Goal: Task Accomplishment & Management: Complete application form

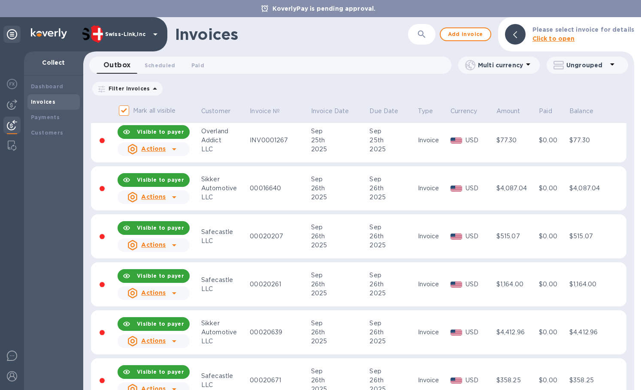
scroll to position [605, 0]
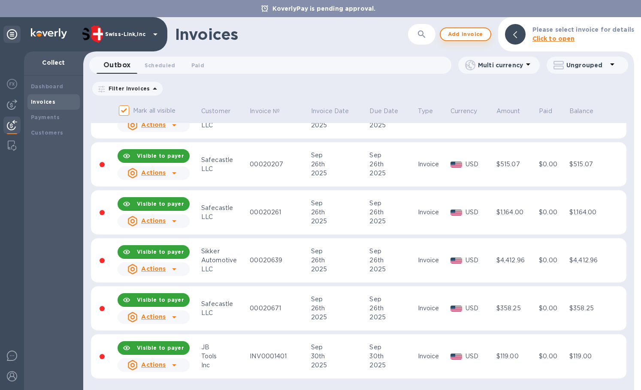
click at [475, 38] on span "Add invoice" at bounding box center [465, 34] width 36 height 10
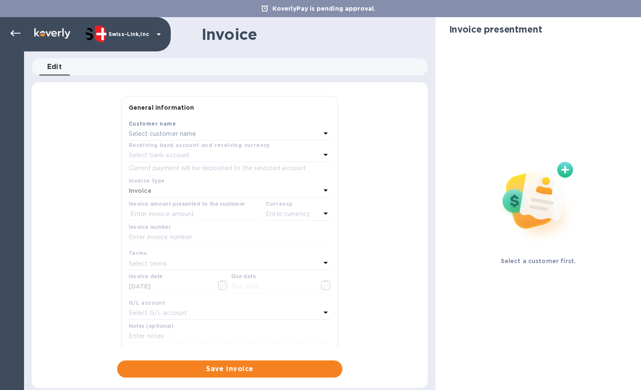
click at [154, 133] on p "Select customer name" at bounding box center [163, 134] width 68 height 9
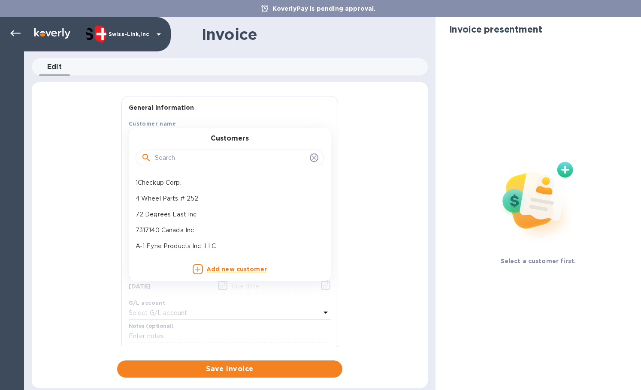
click at [177, 169] on div at bounding box center [230, 157] width 188 height 29
click at [176, 158] on input "text" at bounding box center [230, 158] width 151 height 13
paste input "JB To"
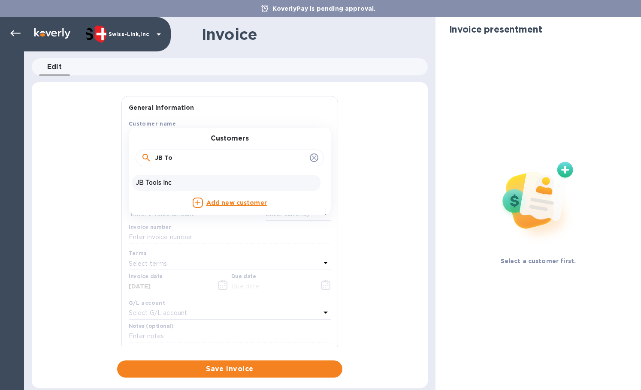
type input "JB To"
click at [158, 182] on p "JB Tools Inc" at bounding box center [226, 182] width 181 height 9
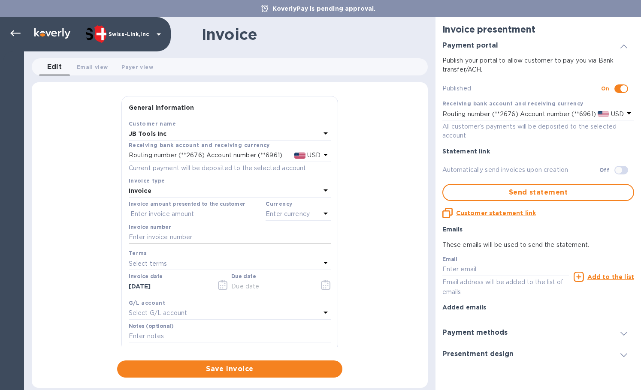
click at [171, 236] on input "text" at bounding box center [230, 237] width 202 height 13
paste input "INV0001403"
type input "INV0001403"
drag, startPoint x: 182, startPoint y: 212, endPoint x: 219, endPoint y: 214, distance: 36.9
click at [182, 212] on input "text" at bounding box center [195, 214] width 133 height 13
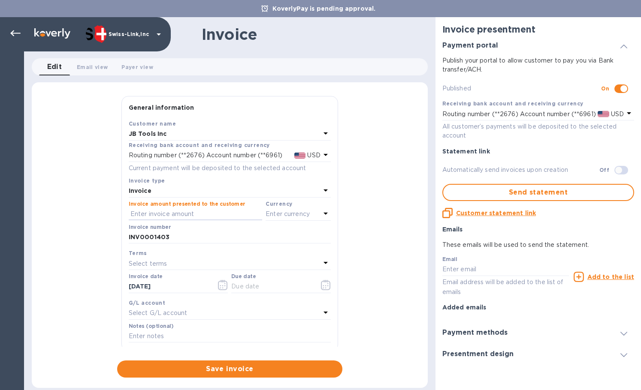
paste input "65.00"
type input "65.00"
click at [285, 215] on p "Enter currency" at bounding box center [287, 214] width 44 height 9
click at [260, 235] on p "US Dollar" at bounding box center [284, 236] width 66 height 9
drag, startPoint x: 178, startPoint y: 286, endPoint x: 122, endPoint y: 287, distance: 56.2
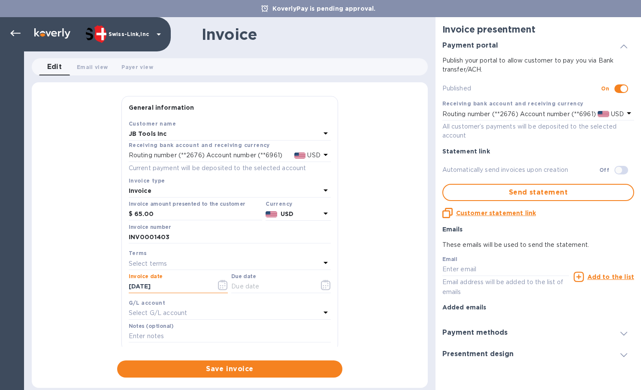
click at [122, 287] on div "Save Customer name JB Tools Inc Receiving bank account and receiving currency R…" at bounding box center [230, 235] width 216 height 232
click at [256, 290] on input "text" at bounding box center [271, 286] width 81 height 13
paste input "[DATE]"
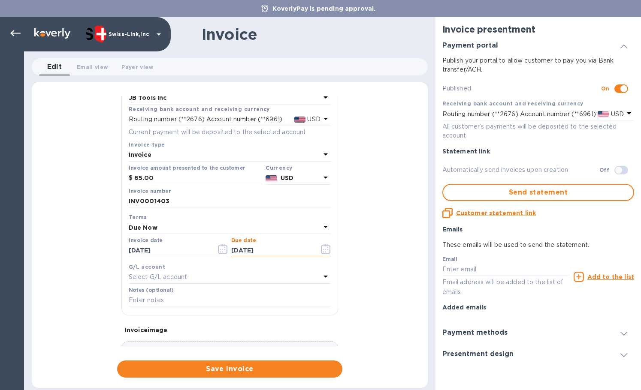
scroll to position [103, 0]
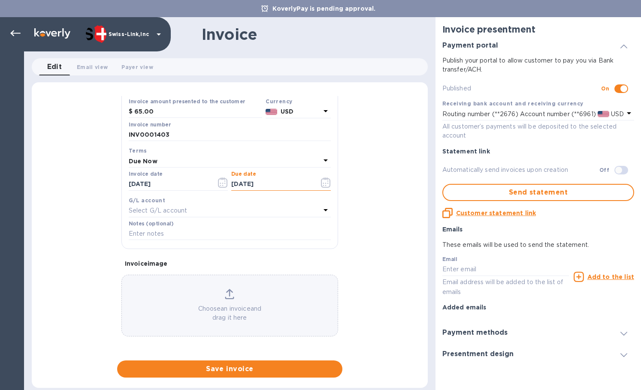
type input "[DATE]"
click at [177, 235] on input "text" at bounding box center [230, 234] width 202 height 13
paste input "BC-SWL-1303734"
type input "BC-SWL-1303734"
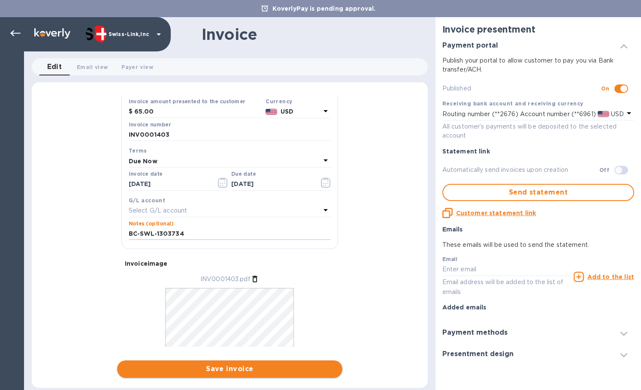
click at [229, 366] on span "Save invoice" at bounding box center [229, 369] width 211 height 10
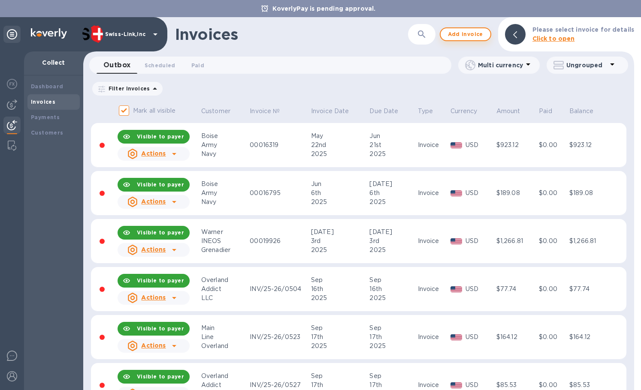
click at [453, 33] on span "Add invoice" at bounding box center [465, 34] width 36 height 10
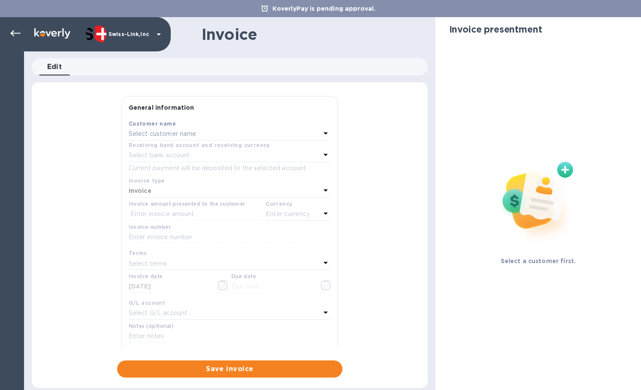
click at [161, 132] on p "Select customer name" at bounding box center [163, 134] width 68 height 9
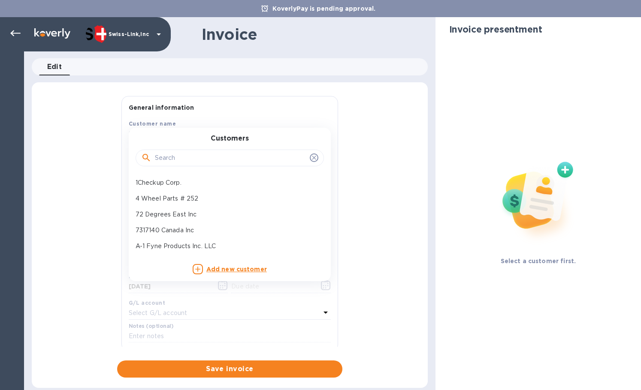
click at [172, 155] on input "text" at bounding box center [230, 158] width 151 height 13
paste input "JB Too"
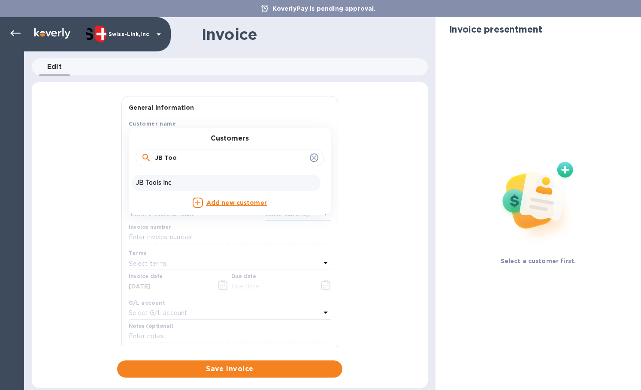
type input "JB Too"
click at [169, 183] on p "JB Tools Inc" at bounding box center [226, 182] width 181 height 9
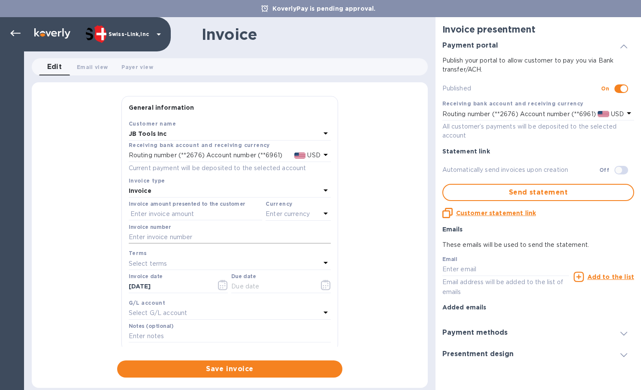
click at [205, 238] on input "text" at bounding box center [230, 237] width 202 height 13
paste input "INV0001404"
type input "INV0001404"
drag, startPoint x: 197, startPoint y: 213, endPoint x: 250, endPoint y: 218, distance: 53.0
click at [197, 213] on input "text" at bounding box center [195, 214] width 133 height 13
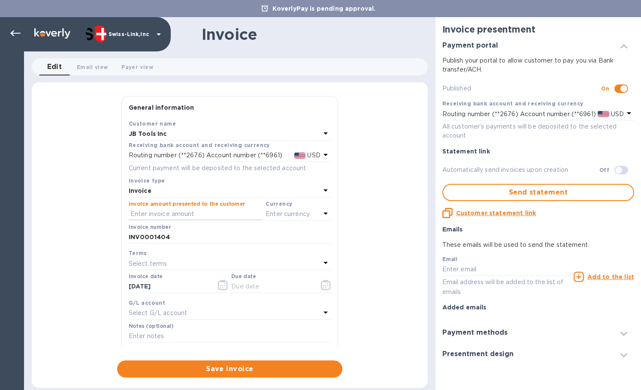
paste input "124.80"
type input "124.80"
click at [276, 216] on p "Enter currency" at bounding box center [287, 214] width 44 height 9
click at [230, 232] on div "USD" at bounding box center [214, 236] width 69 height 12
drag, startPoint x: 173, startPoint y: 287, endPoint x: 85, endPoint y: 282, distance: 88.1
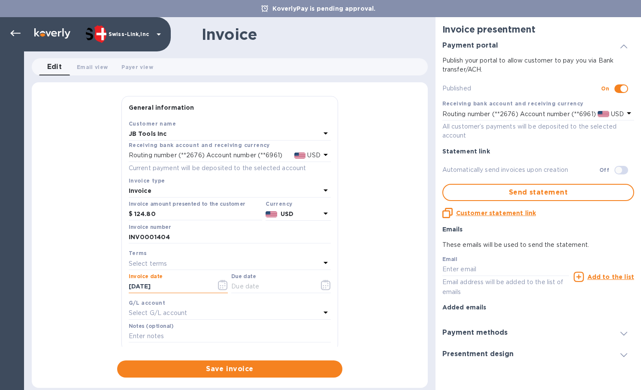
click at [85, 282] on div "General information Save Customer name JB Tools Inc Receiving bank account and …" at bounding box center [230, 237] width 396 height 282
click at [244, 285] on input "text" at bounding box center [271, 286] width 81 height 13
paste input "[DATE]"
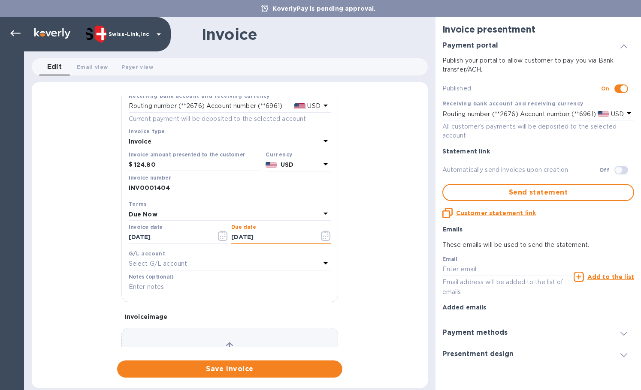
scroll to position [103, 0]
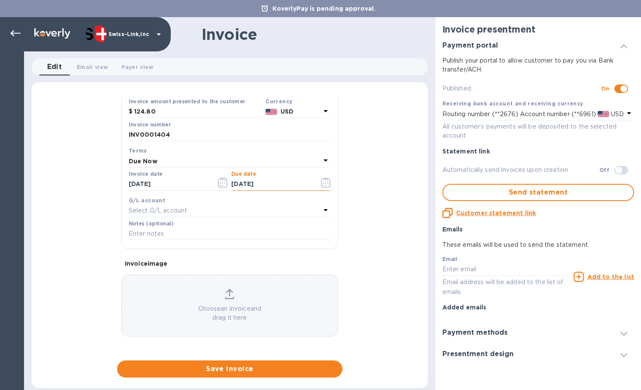
type input "[DATE]"
click at [199, 232] on input "text" at bounding box center [230, 234] width 202 height 13
paste input "BC-SWL-1287005"
type input "BC-SWL-1287005"
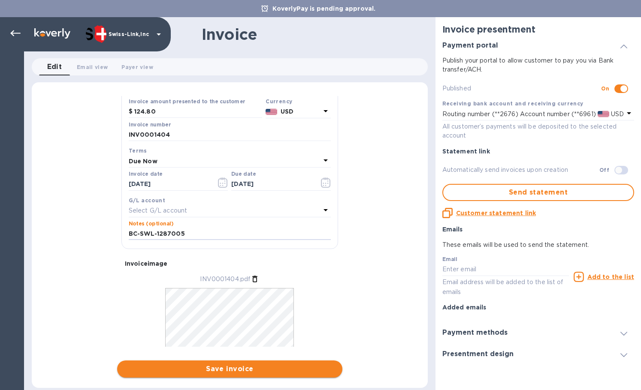
click at [221, 365] on span "Save invoice" at bounding box center [229, 369] width 211 height 10
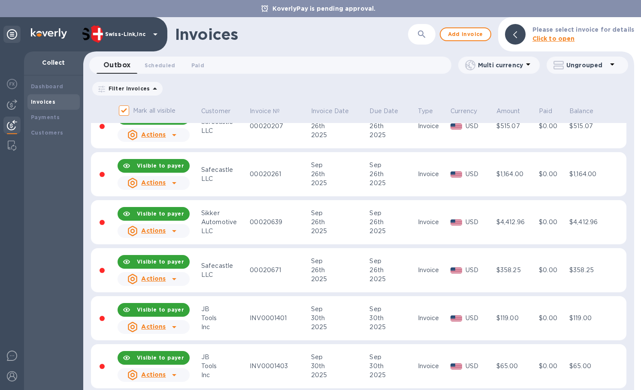
scroll to position [701, 0]
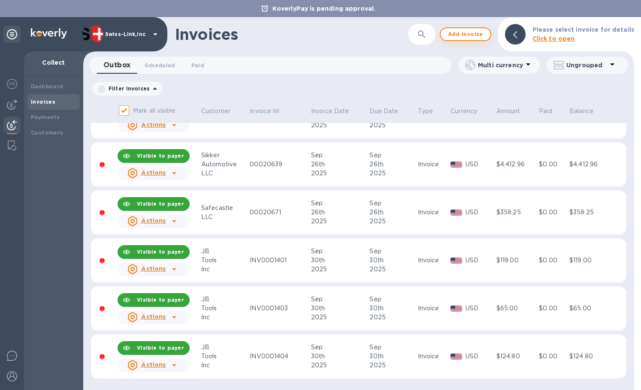
click at [469, 36] on span "Add invoice" at bounding box center [465, 34] width 36 height 10
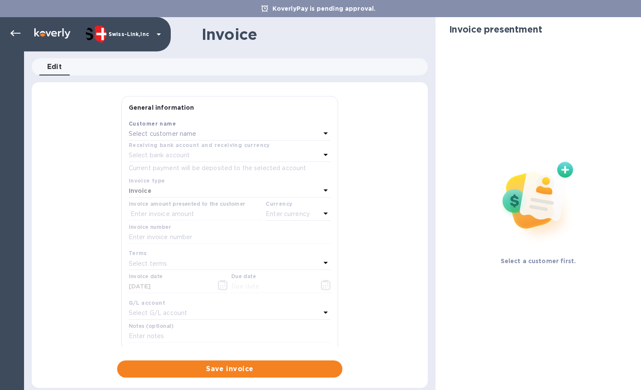
click at [167, 129] on div "Select customer name" at bounding box center [225, 134] width 192 height 12
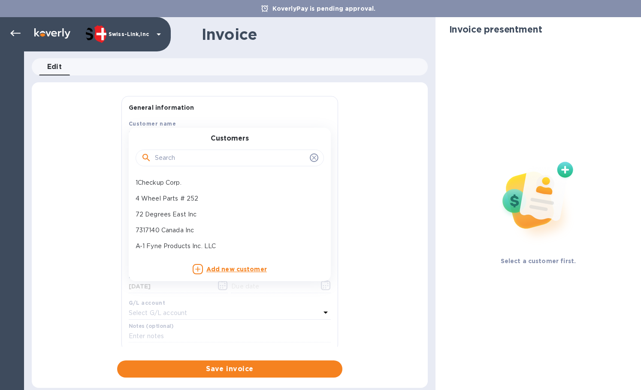
drag, startPoint x: 167, startPoint y: 160, endPoint x: 187, endPoint y: 157, distance: 20.7
click at [167, 160] on input "text" at bounding box center [230, 158] width 151 height 13
paste input "JB Too"
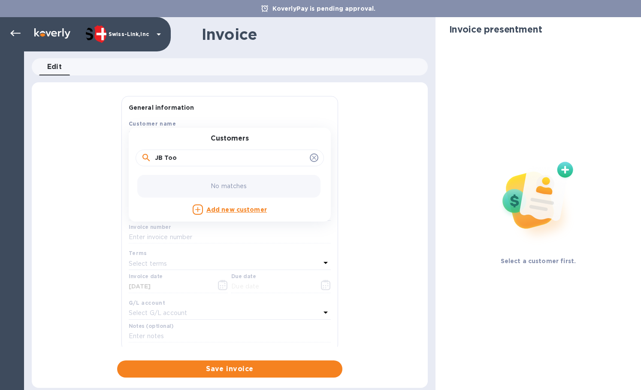
drag, startPoint x: 158, startPoint y: 159, endPoint x: 137, endPoint y: 159, distance: 21.0
click at [137, 159] on div "JB Too" at bounding box center [230, 158] width 188 height 17
type input "JB Too"
click at [178, 182] on p "JB Tools Inc" at bounding box center [226, 182] width 181 height 9
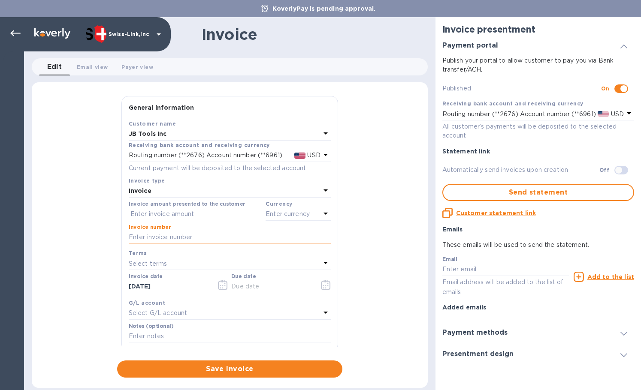
click at [155, 237] on input "text" at bounding box center [230, 237] width 202 height 13
paste input "INV0001405"
type input "INV0001405"
drag, startPoint x: 190, startPoint y: 215, endPoint x: 235, endPoint y: 216, distance: 44.6
click at [190, 215] on input "text" at bounding box center [195, 214] width 133 height 13
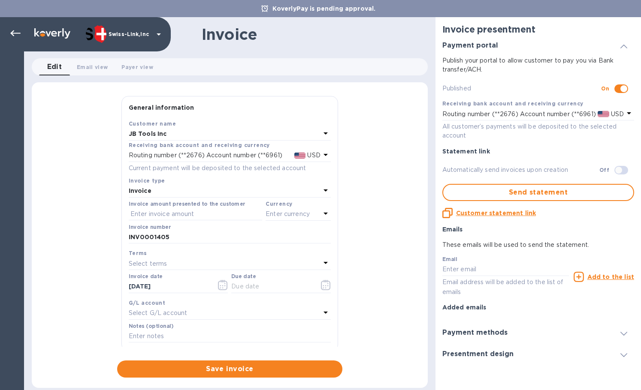
paste input "62.00"
type input "62.00"
click at [296, 212] on p "Enter currency" at bounding box center [287, 214] width 44 height 9
click at [249, 230] on div "US Dollar" at bounding box center [283, 236] width 69 height 12
drag, startPoint x: 190, startPoint y: 287, endPoint x: 124, endPoint y: 287, distance: 66.0
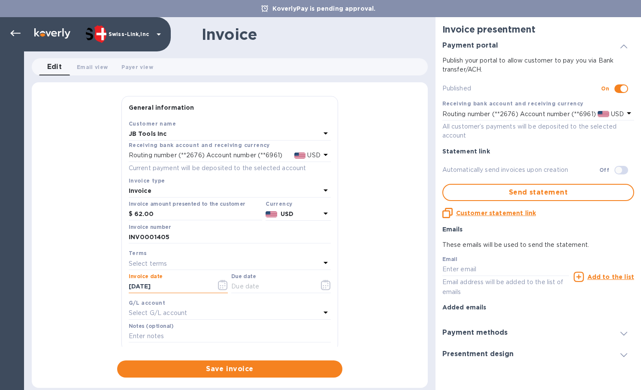
click at [96, 285] on div "General information Save Customer name JB Tools Inc Receiving bank account and …" at bounding box center [230, 237] width 396 height 282
click at [244, 289] on input "text" at bounding box center [271, 286] width 81 height 13
paste input "[DATE]"
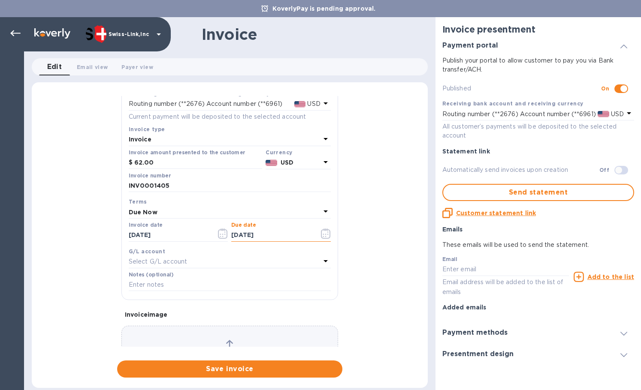
scroll to position [103, 0]
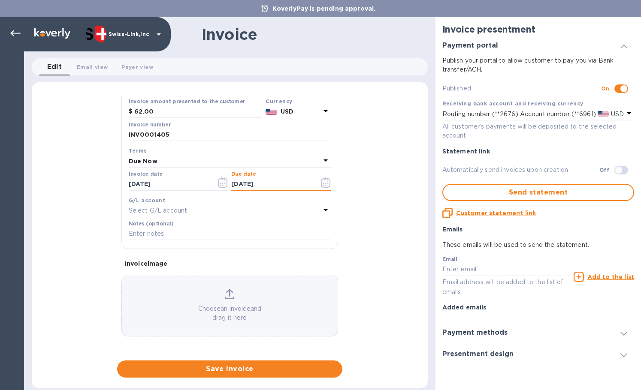
type input "[DATE]"
click at [176, 234] on input "text" at bounding box center [230, 234] width 202 height 13
paste input "BC-SWL-1308800"
type input "BC-SWL-1308800"
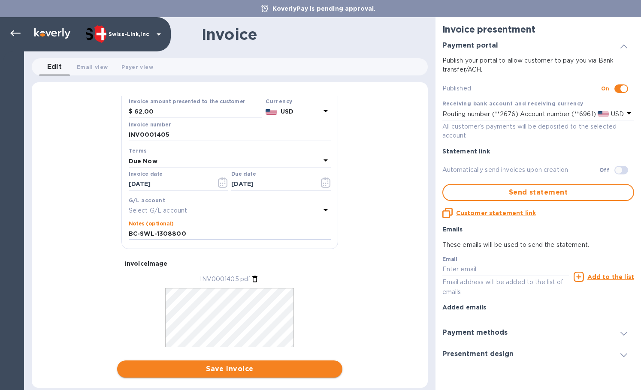
click at [221, 369] on span "Save invoice" at bounding box center [229, 369] width 211 height 10
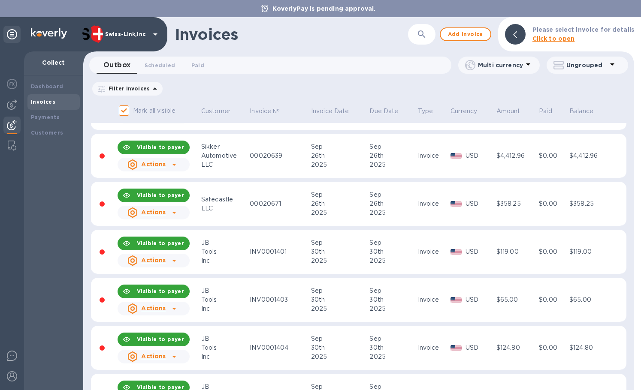
scroll to position [749, 0]
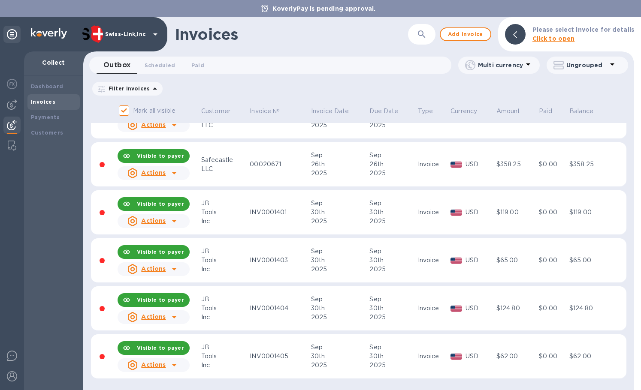
click at [178, 364] on icon at bounding box center [174, 365] width 10 height 10
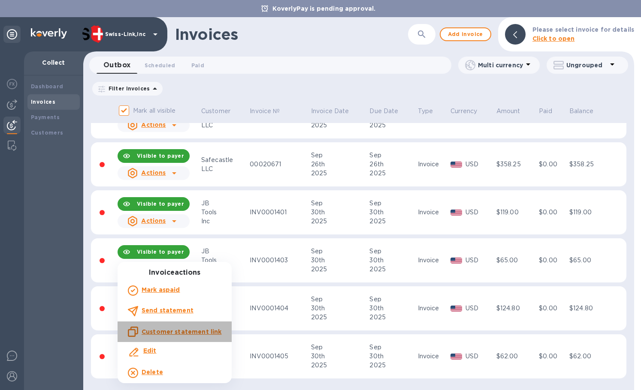
click at [198, 338] on div "Customer statement link" at bounding box center [174, 332] width 97 height 14
